Goal: Find specific page/section: Find specific page/section

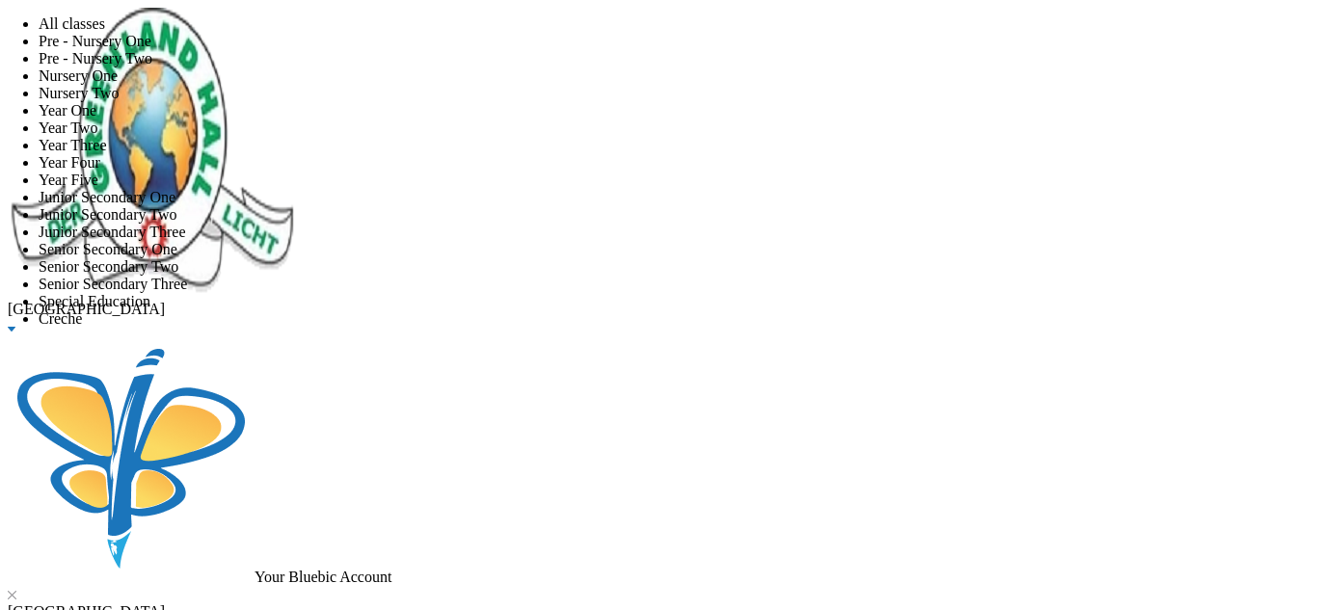
click at [405, 33] on li "All classes" at bounding box center [678, 23] width 1278 height 17
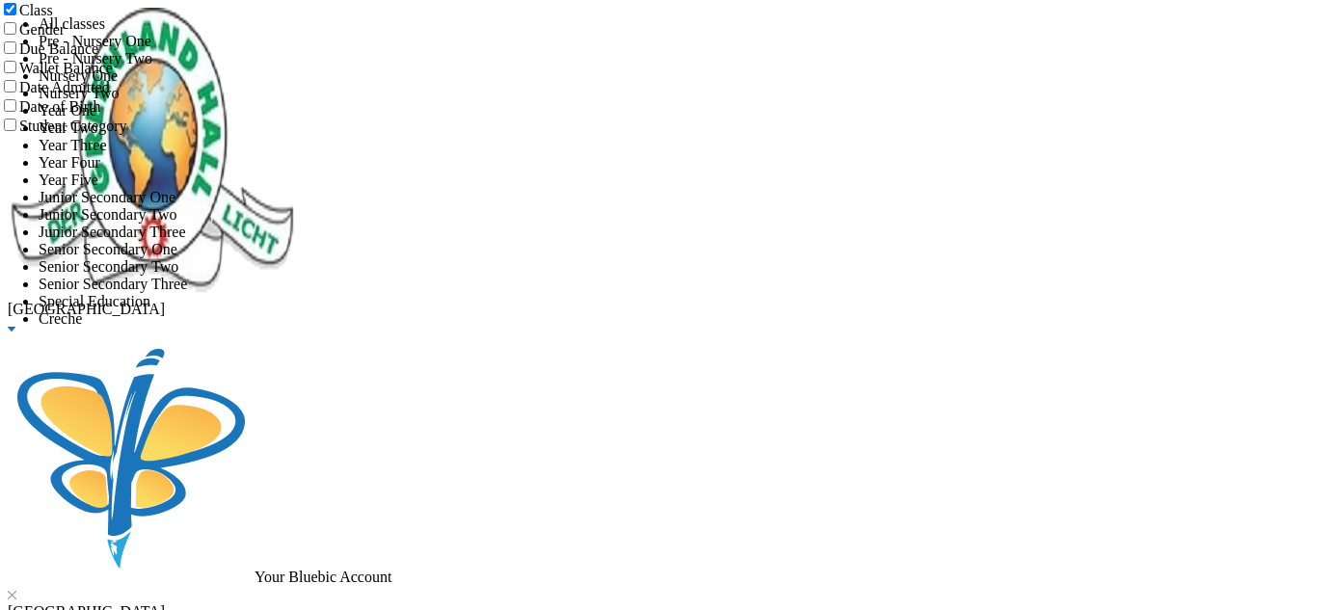
click at [16, 15] on input "Class" at bounding box center [10, 9] width 13 height 13
checkbox input "false"
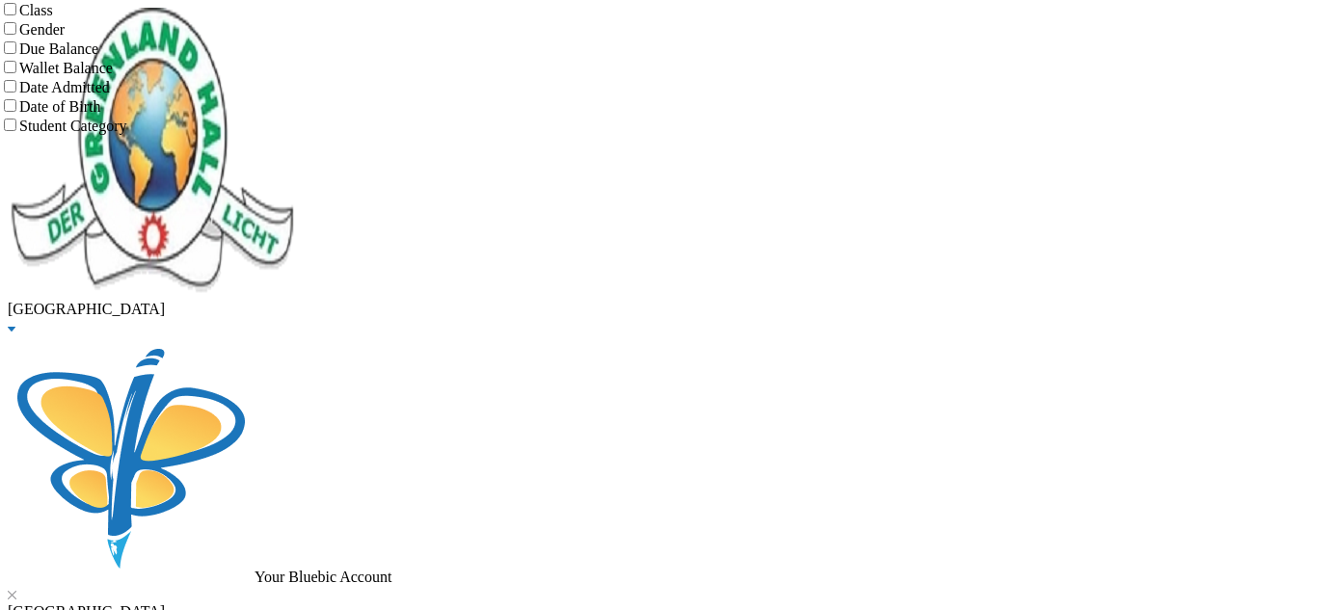
checkbox input "true"
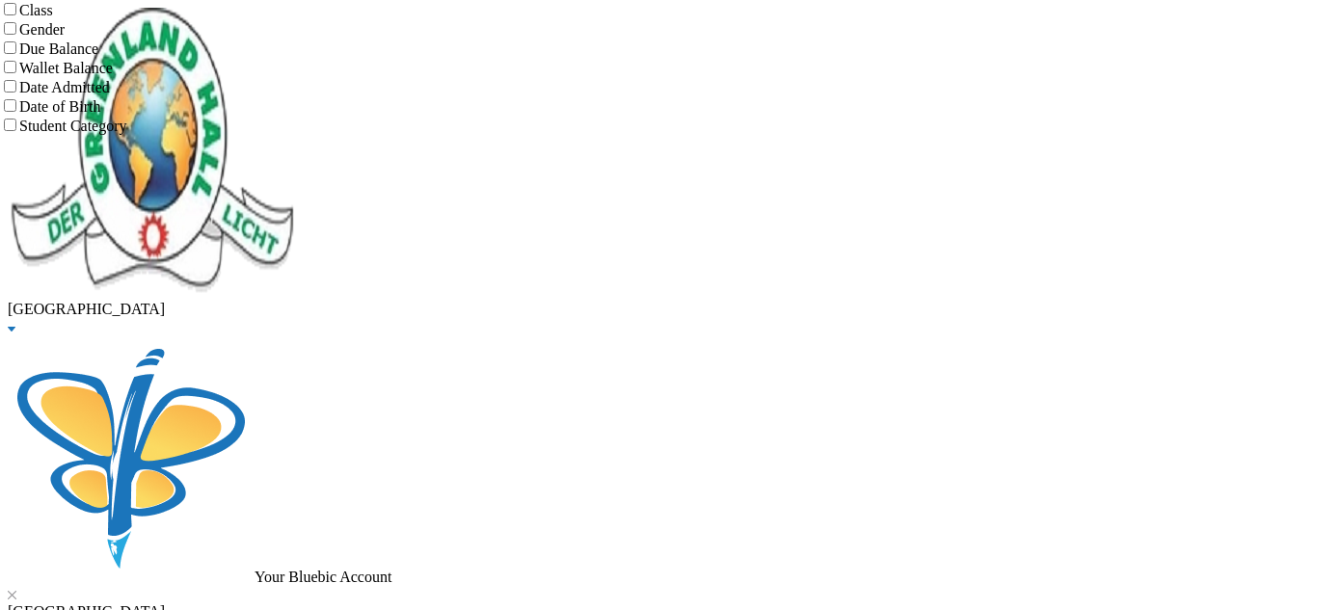
checkbox input "true"
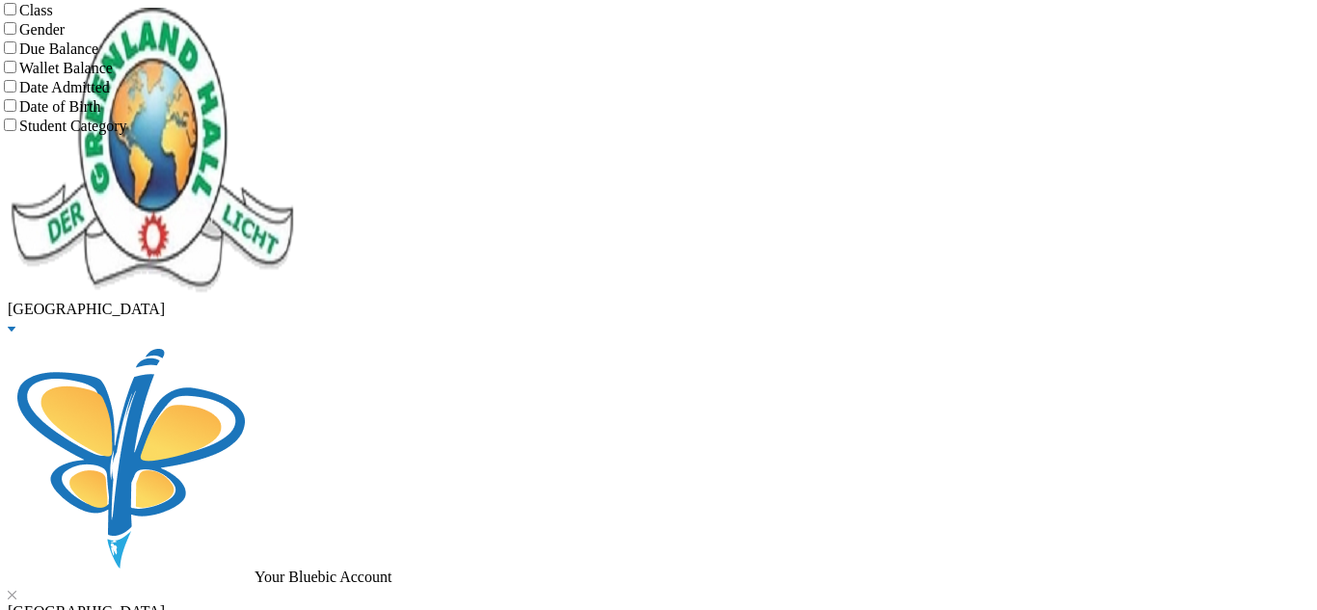
checkbox input "false"
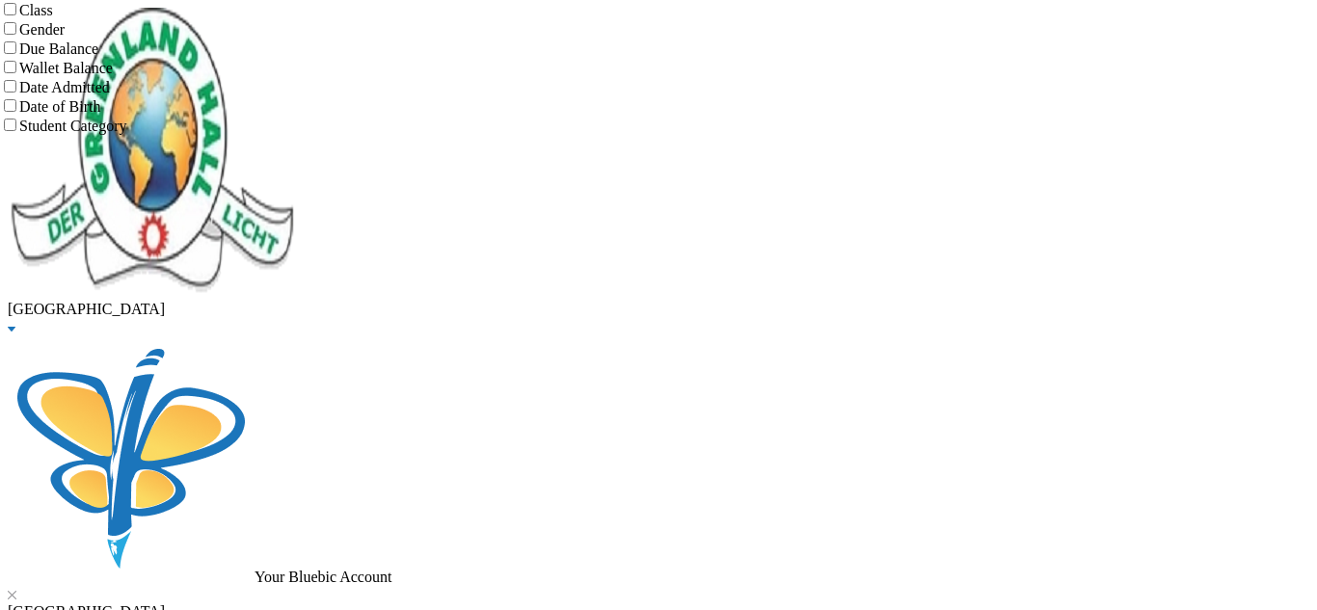
checkbox input "false"
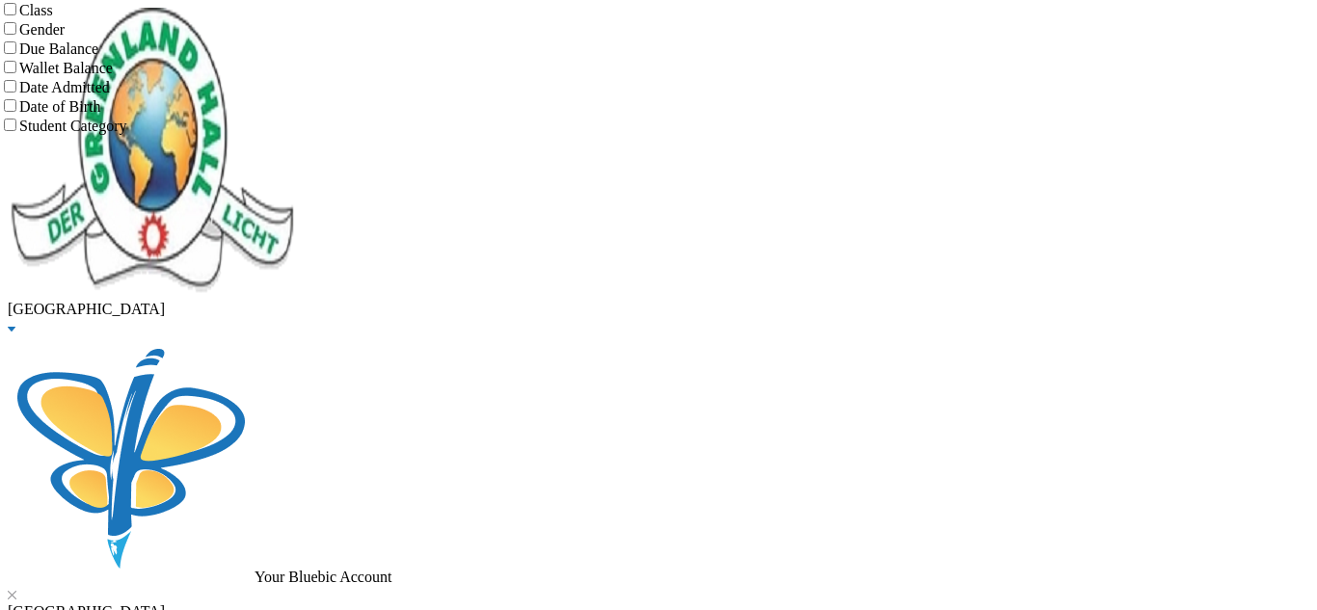
checkbox input "true"
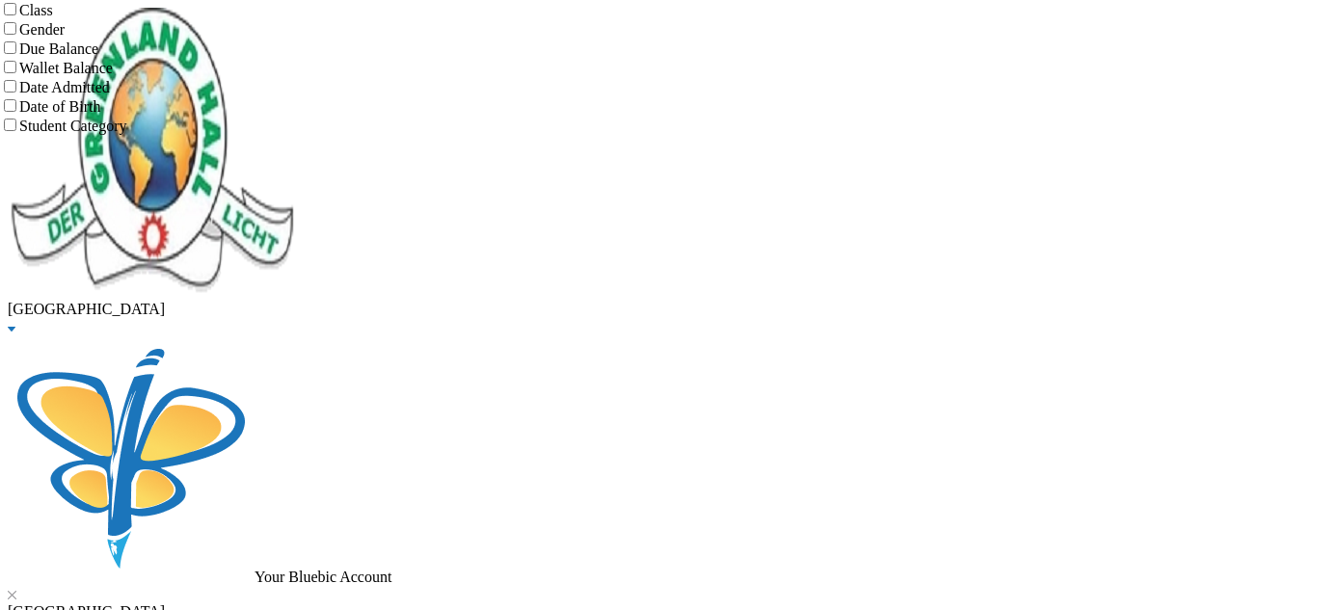
checkbox input "true"
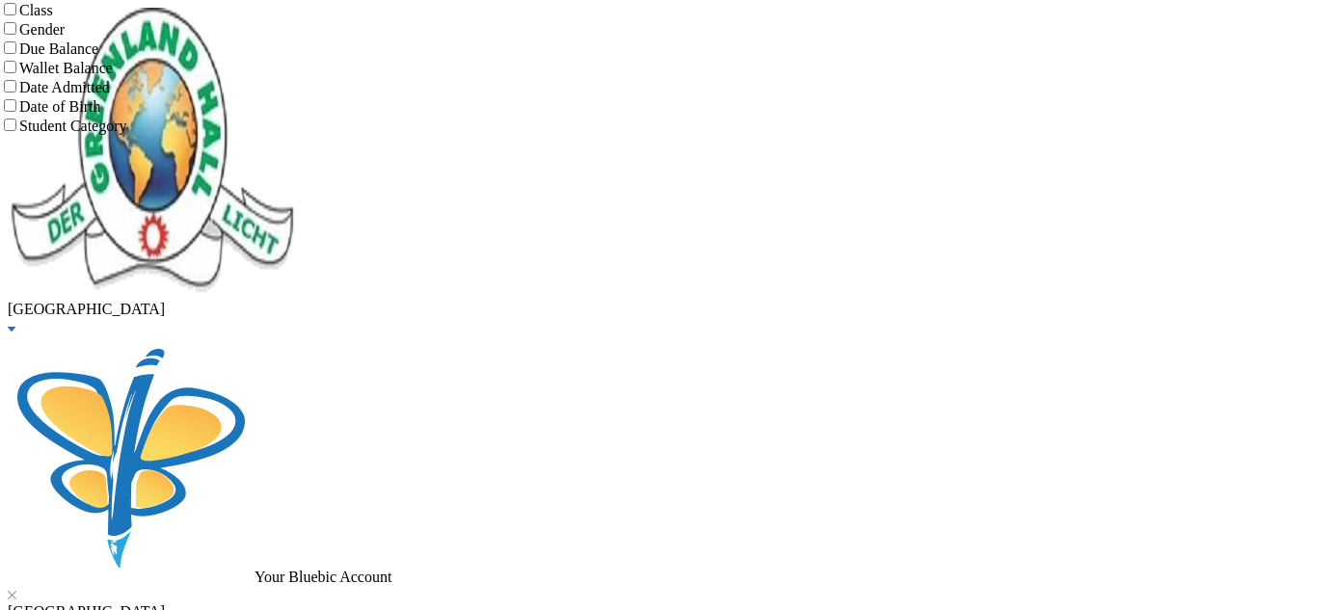
checkbox input "false"
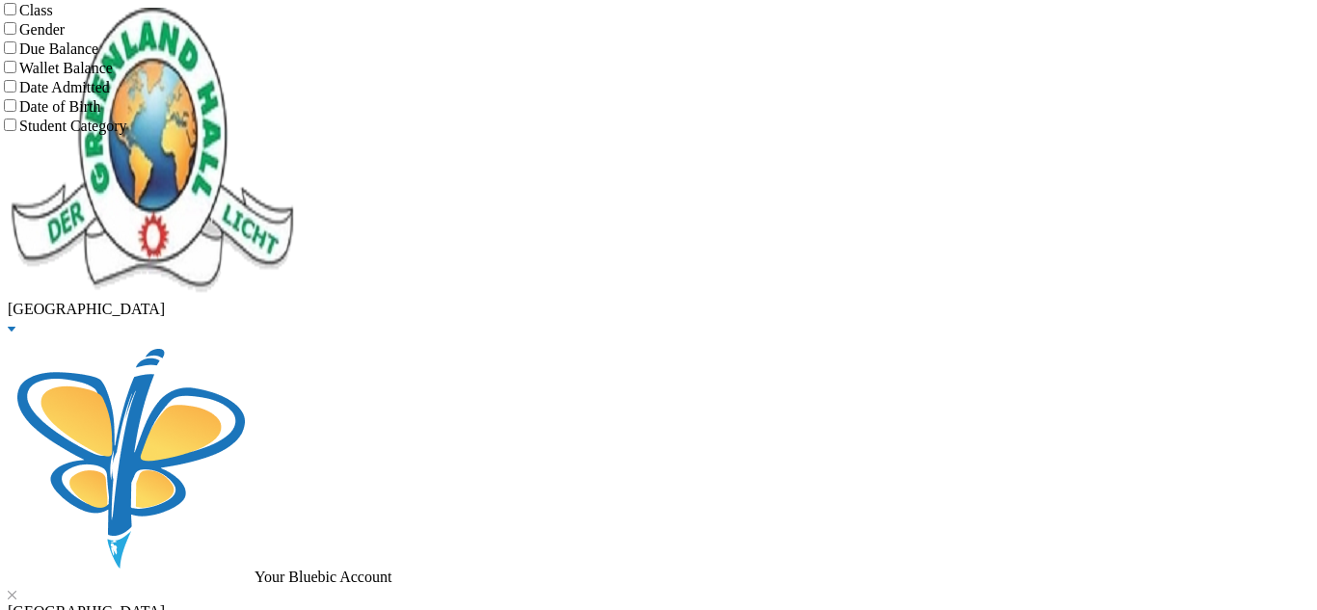
checkbox input "false"
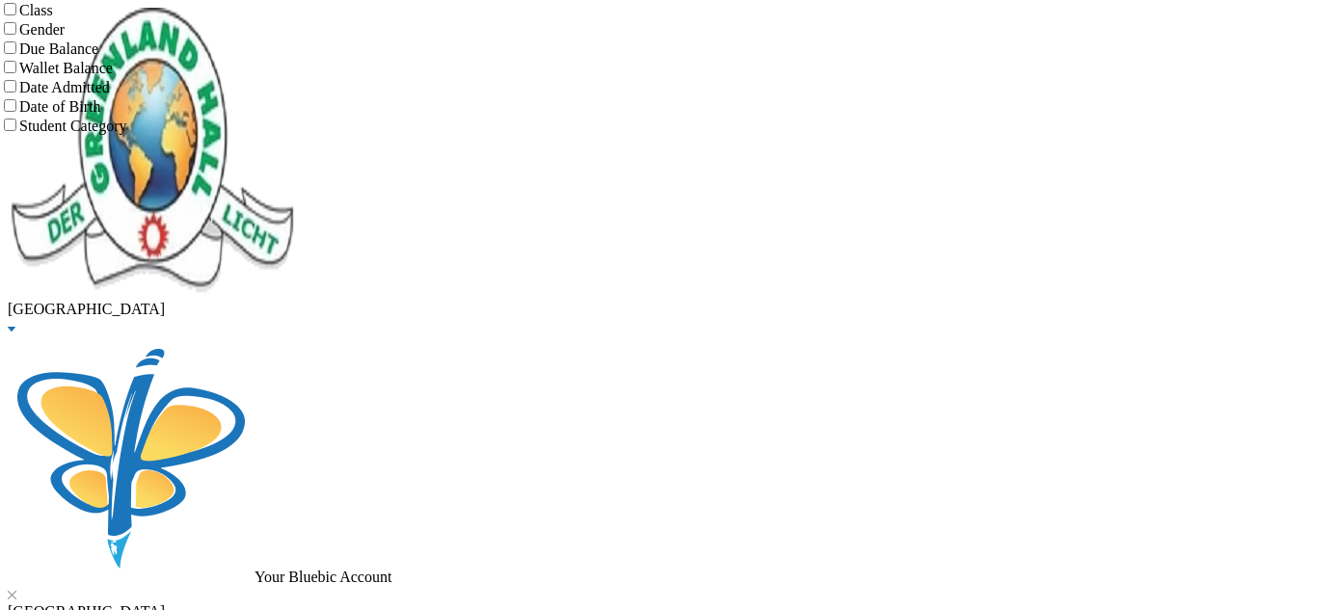
drag, startPoint x: 373, startPoint y: 163, endPoint x: 244, endPoint y: 166, distance: 129.2
type input "[PERSON_NAME]"
drag, startPoint x: 234, startPoint y: 195, endPoint x: 188, endPoint y: 203, distance: 47.1
